Goal: Information Seeking & Learning: Learn about a topic

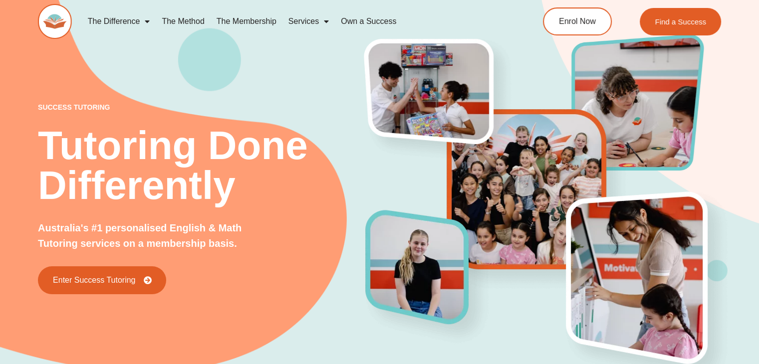
click at [58, 20] on img at bounding box center [55, 21] width 34 height 35
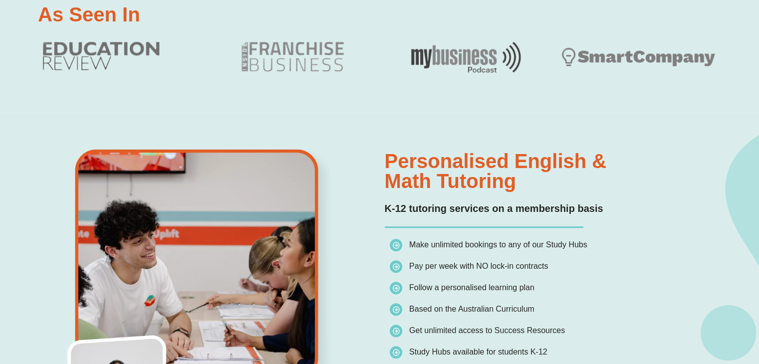
scroll to position [627, 0]
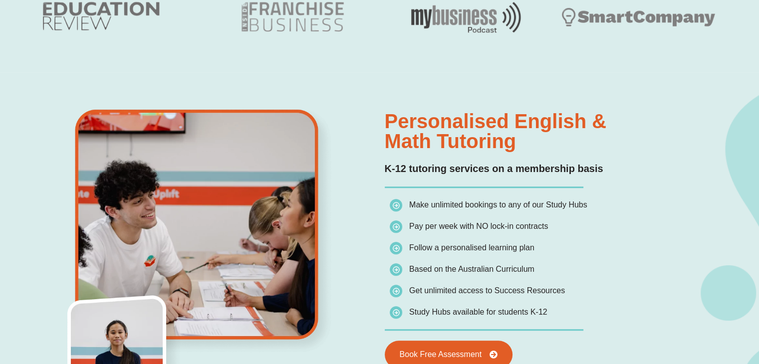
drag, startPoint x: 523, startPoint y: 146, endPoint x: 387, endPoint y: 118, distance: 139.6
click at [387, 118] on h2 "Personalised English & Math Tutoring" at bounding box center [550, 131] width 331 height 40
copy h2 "Personalised English & Math Tutoring"
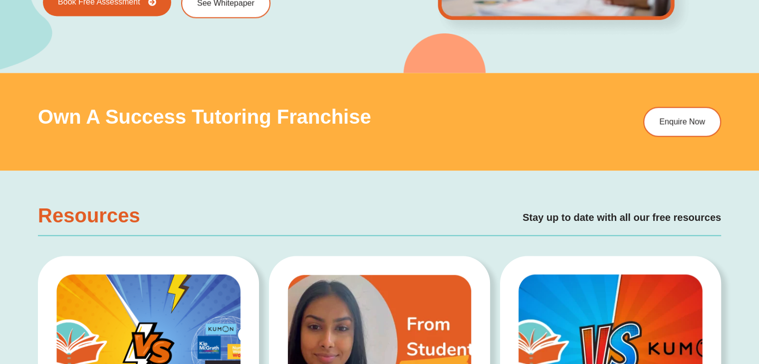
scroll to position [1713, 0]
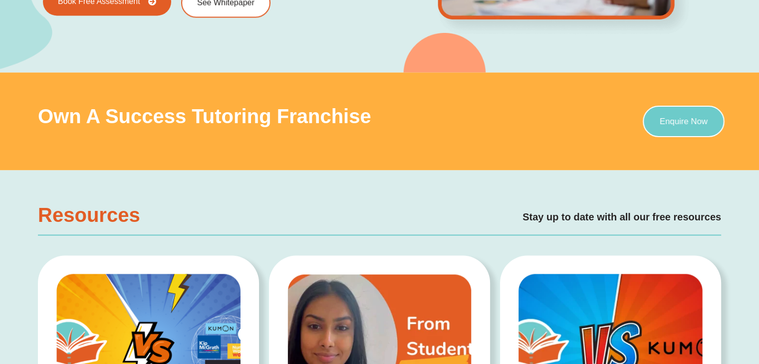
click at [665, 119] on span "Enquire Now" at bounding box center [684, 121] width 48 height 8
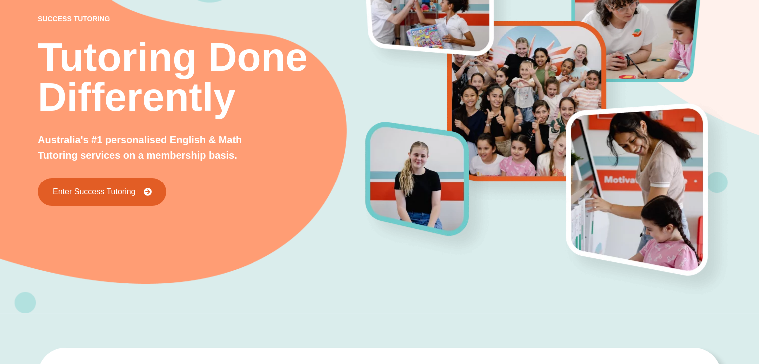
scroll to position [0, 0]
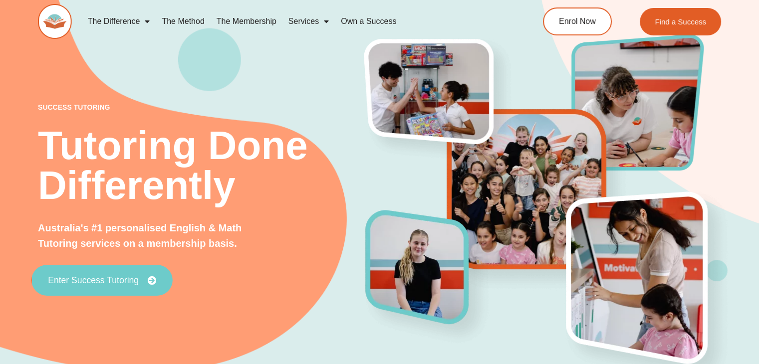
click at [134, 282] on span "Enter Success Tutoring" at bounding box center [93, 280] width 91 height 9
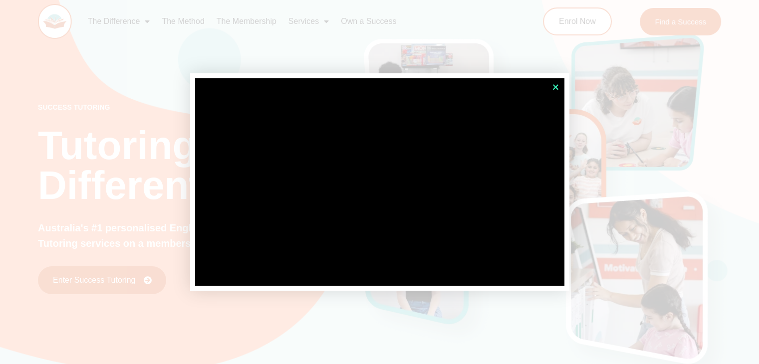
click at [553, 83] on icon "Close" at bounding box center [555, 86] width 7 height 7
